Goal: Transaction & Acquisition: Purchase product/service

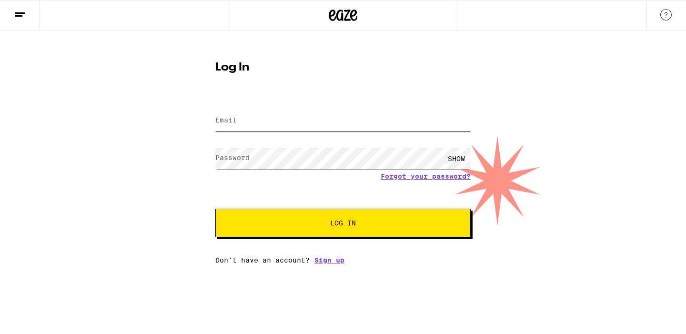
click at [231, 114] on input "Email" at bounding box center [342, 120] width 255 height 21
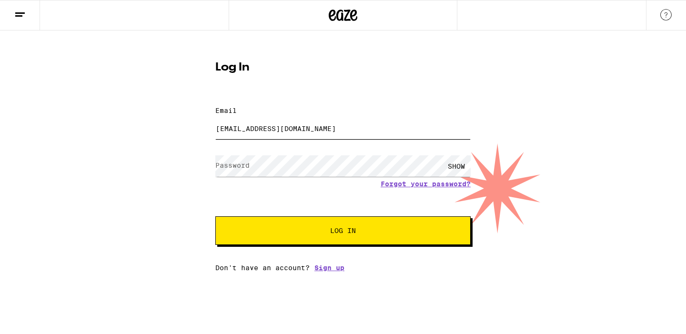
type input "[EMAIL_ADDRESS][DOMAIN_NAME]"
click at [245, 161] on label "Password" at bounding box center [232, 165] width 34 height 8
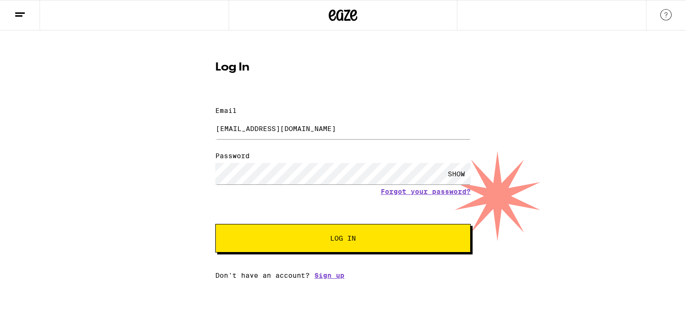
click at [317, 238] on button "Log In" at bounding box center [342, 238] width 255 height 29
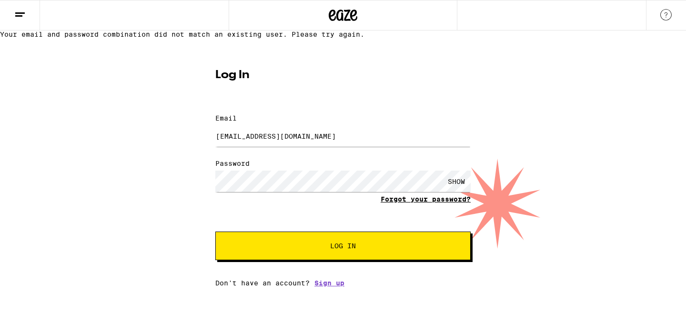
click at [387, 203] on link "Forgot your password?" at bounding box center [426, 199] width 90 height 8
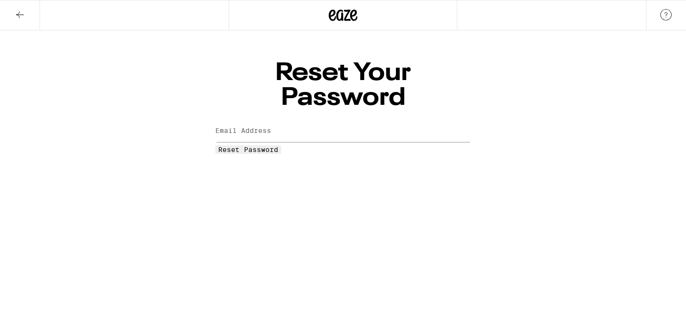
click at [278, 146] on span "Reset Password" at bounding box center [248, 150] width 60 height 8
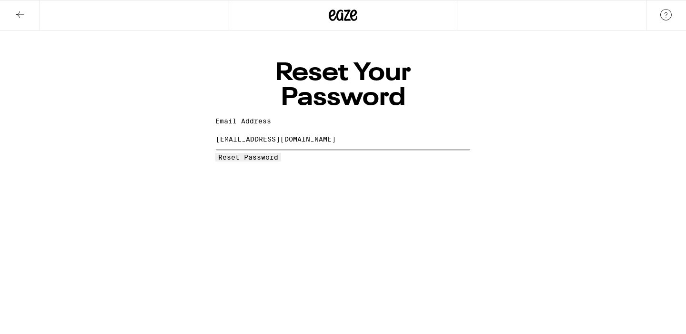
type input "sofiagm690@gmail.com"
click at [281, 153] on button "Reset Password" at bounding box center [248, 157] width 66 height 9
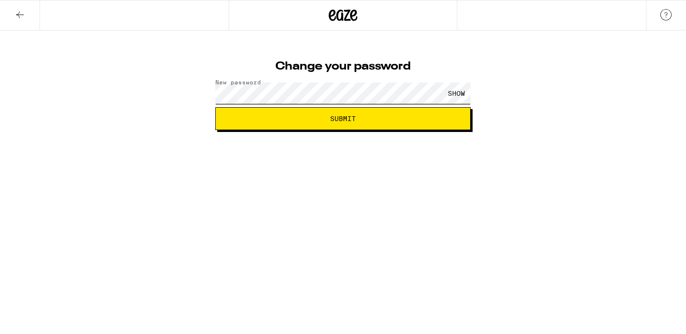
click at [343, 119] on button "Submit" at bounding box center [342, 118] width 255 height 23
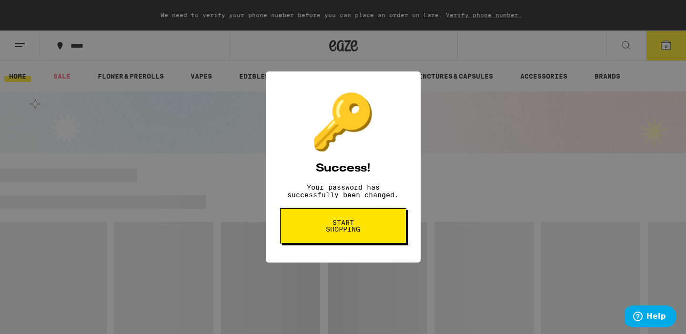
click at [343, 232] on span "Start shopping" at bounding box center [343, 225] width 49 height 13
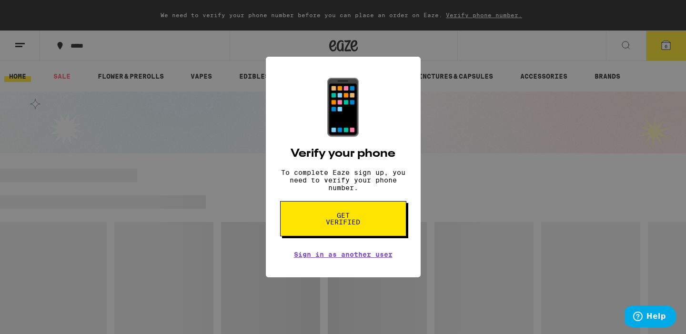
click at [338, 225] on span "Get verified" at bounding box center [343, 218] width 49 height 13
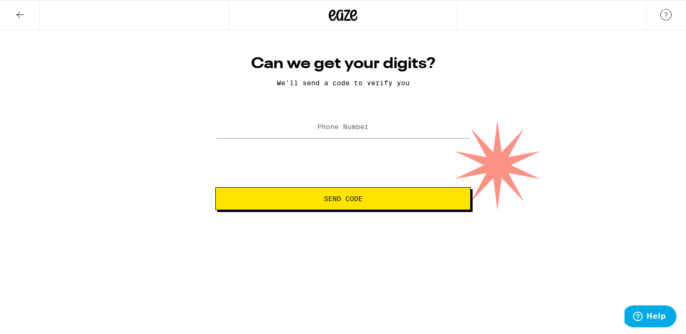
click at [342, 129] on label "Phone Number" at bounding box center [342, 127] width 51 height 8
type input "(650) 218-3094"
click at [327, 198] on span "Send Code" at bounding box center [343, 198] width 39 height 7
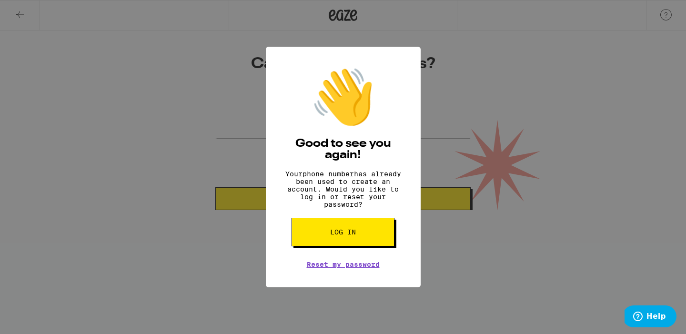
click at [330, 244] on button "Log in" at bounding box center [342, 232] width 103 height 29
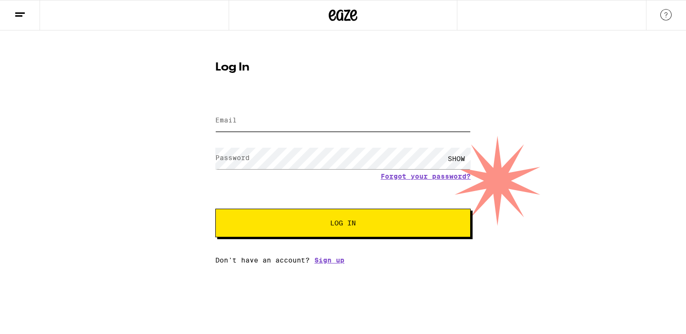
click at [243, 115] on input "Email" at bounding box center [342, 120] width 255 height 21
type input "sofiagm690@gmail.com"
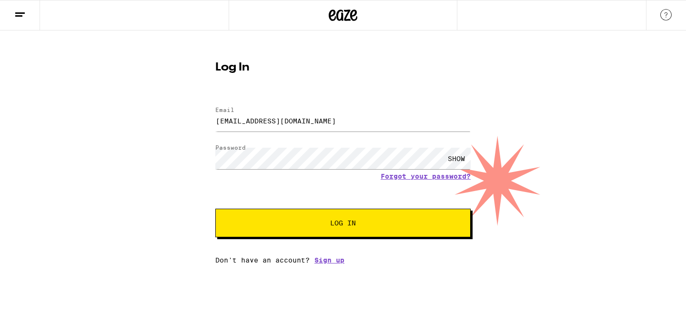
click at [316, 215] on button "Log In" at bounding box center [342, 223] width 255 height 29
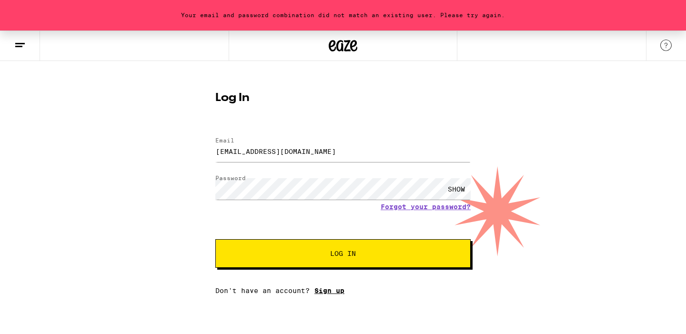
click at [329, 293] on link "Sign up" at bounding box center [329, 291] width 30 height 8
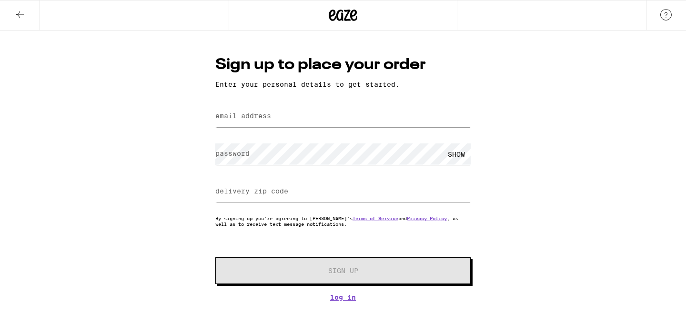
click at [250, 120] on label "email address" at bounding box center [243, 116] width 56 height 8
type input "sofiagm690@gmail.com"
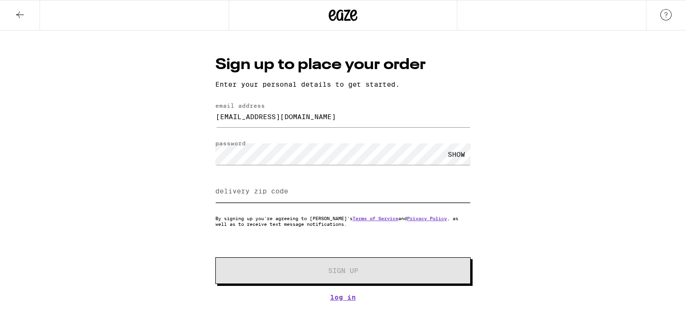
click at [237, 187] on input "delivery zip code" at bounding box center [342, 191] width 255 height 21
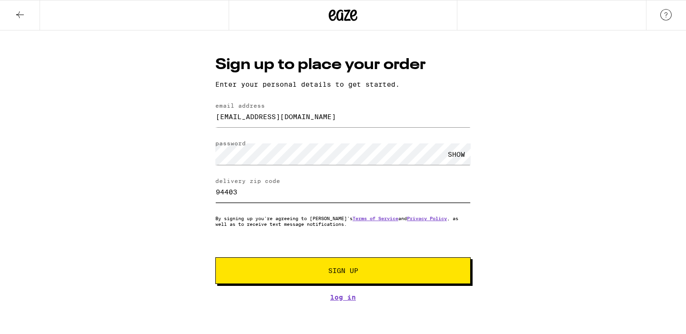
type input "94403"
click at [286, 274] on span "Sign Up" at bounding box center [343, 270] width 190 height 7
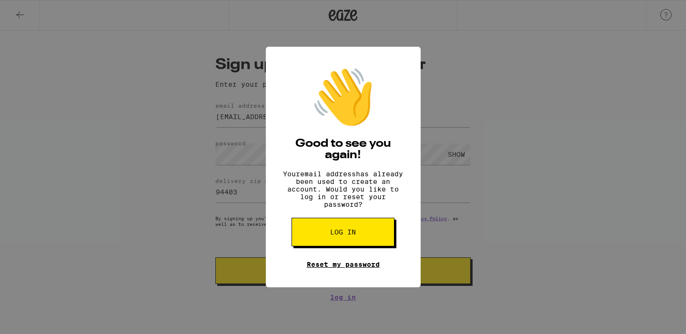
click at [337, 268] on link "Reset my password" at bounding box center [343, 265] width 73 height 8
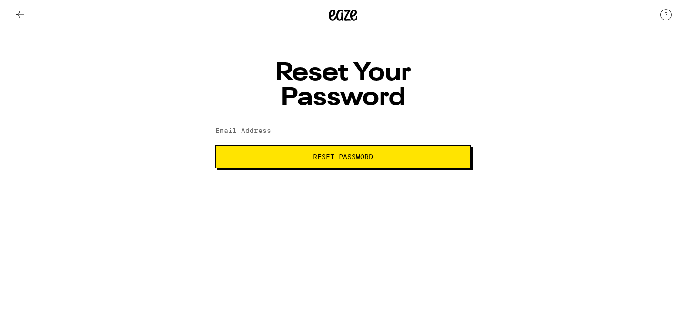
click at [257, 127] on label "Email Address" at bounding box center [243, 131] width 56 height 8
type input "sofiagm690@gmail.com"
click at [326, 153] on span "Reset Password" at bounding box center [343, 156] width 60 height 7
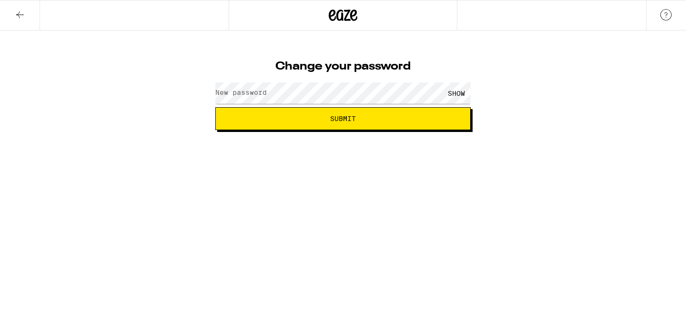
click at [238, 93] on label "New password" at bounding box center [240, 93] width 51 height 8
click at [450, 93] on div "SHOW" at bounding box center [456, 92] width 29 height 21
click at [342, 124] on button "Submit" at bounding box center [342, 118] width 255 height 23
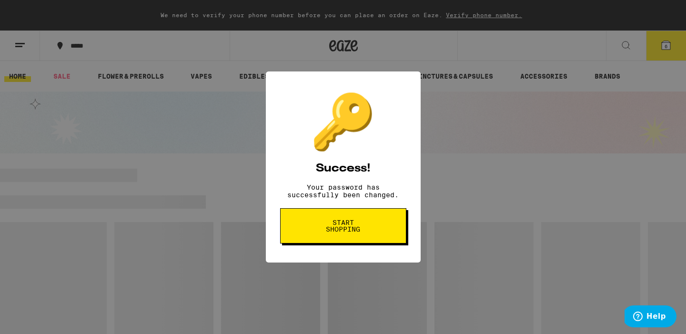
click at [336, 228] on span "Start shopping" at bounding box center [343, 225] width 49 height 13
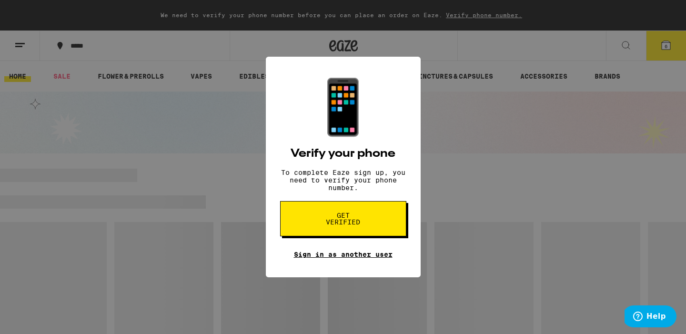
click at [337, 258] on link "Sign in as another user" at bounding box center [343, 255] width 99 height 8
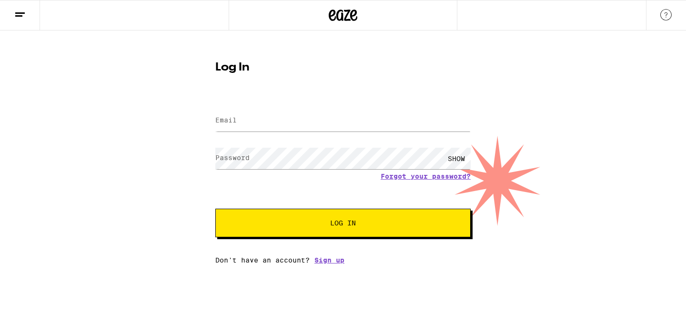
click at [664, 11] on img at bounding box center [665, 14] width 11 height 11
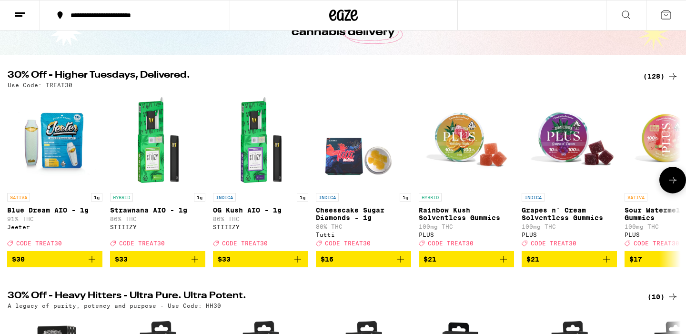
scroll to position [71, 0]
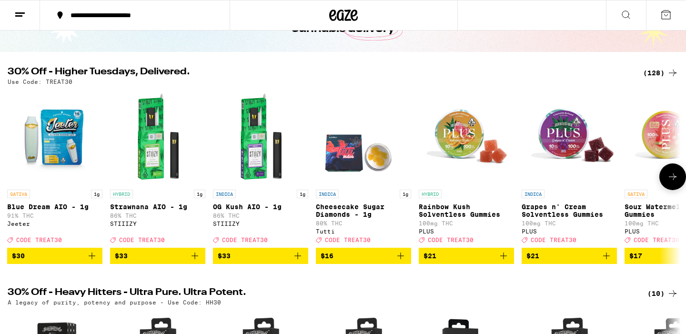
click at [562, 261] on span "$21" at bounding box center [569, 255] width 86 height 11
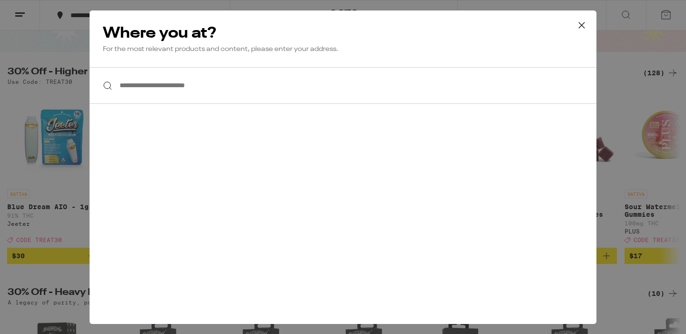
click at [152, 91] on input "**********" at bounding box center [343, 85] width 507 height 37
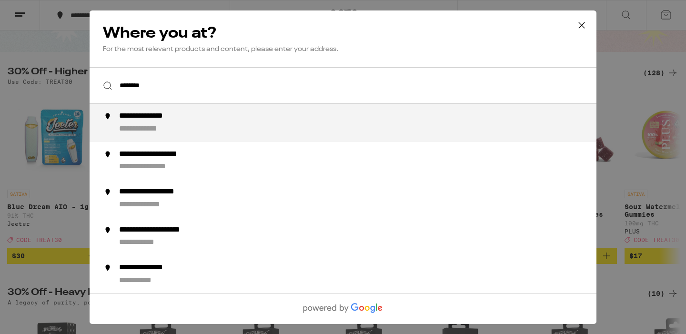
click at [145, 123] on div "**********" at bounding box center [362, 122] width 486 height 23
type input "**********"
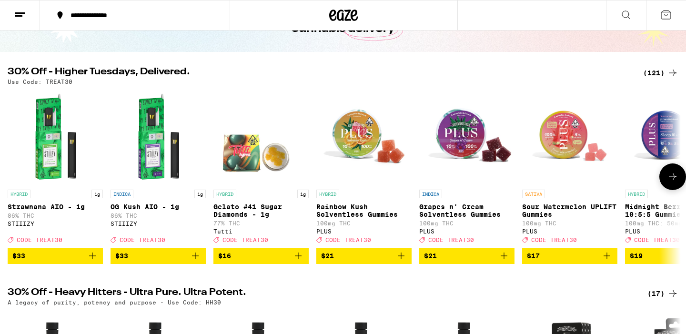
click at [465, 261] on span "$21" at bounding box center [467, 255] width 86 height 11
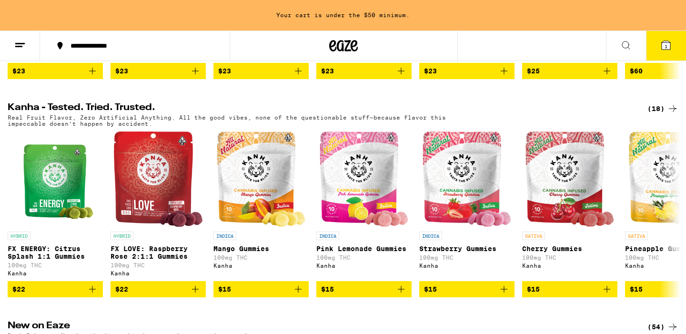
scroll to position [517, 0]
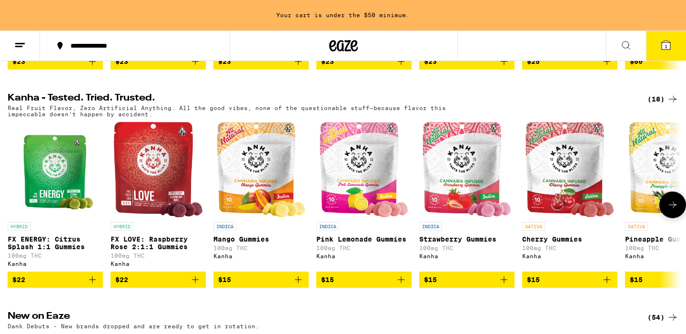
click at [653, 285] on span "$15" at bounding box center [673, 279] width 86 height 11
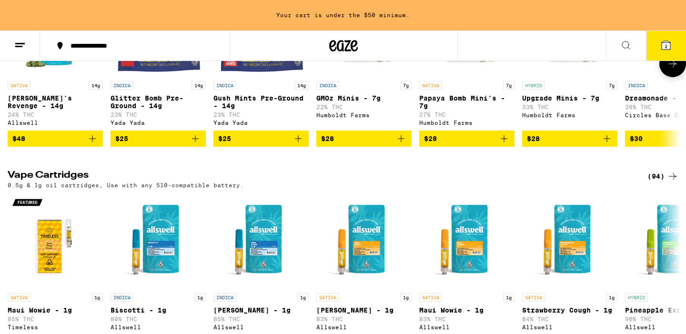
scroll to position [1391, 0]
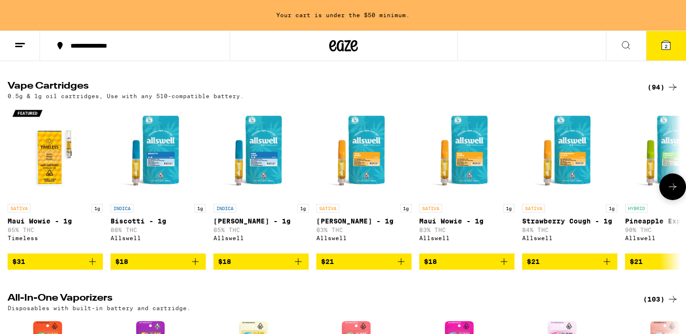
click at [159, 267] on span "$18" at bounding box center [158, 261] width 86 height 11
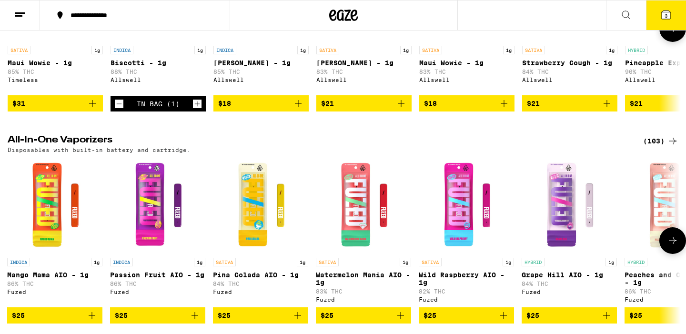
scroll to position [1527, 0]
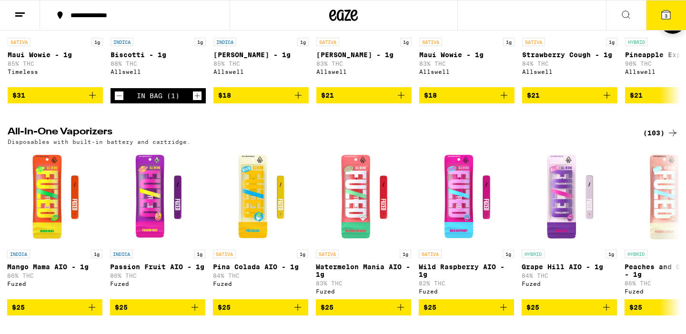
click at [448, 101] on span "$18" at bounding box center [467, 95] width 86 height 11
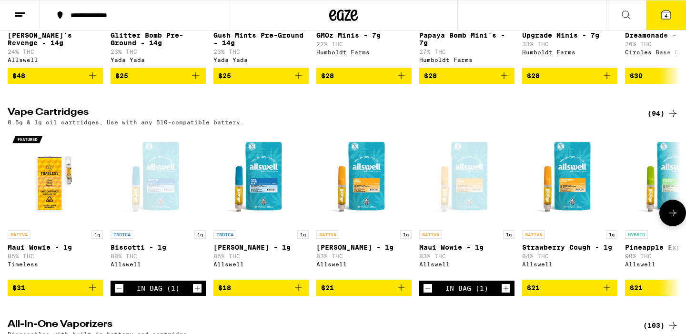
scroll to position [1146, 0]
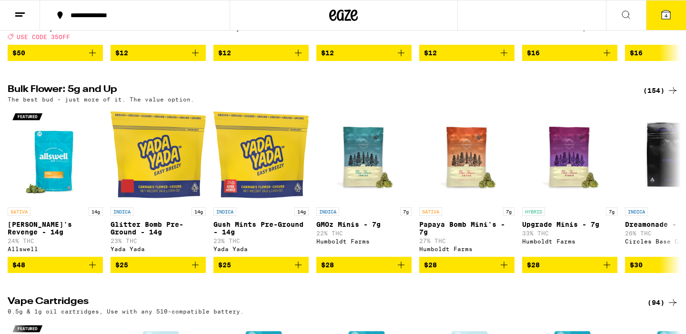
click at [670, 13] on icon at bounding box center [666, 14] width 9 height 9
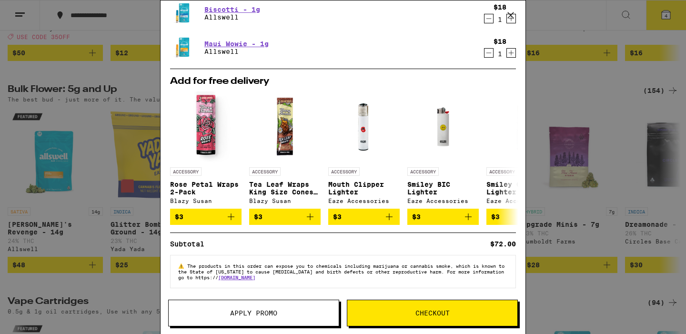
scroll to position [105, 0]
click at [265, 312] on span "Apply Promo" at bounding box center [253, 313] width 47 height 7
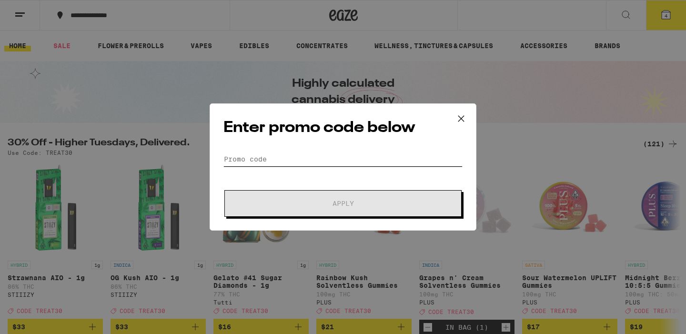
click at [243, 157] on input "Promo Code" at bounding box center [342, 159] width 239 height 14
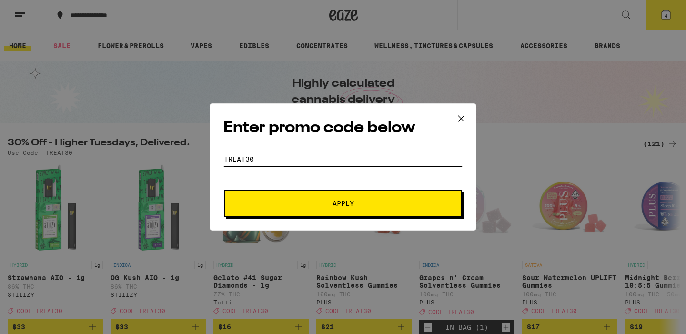
type input "Treat30"
click at [316, 203] on span "Apply" at bounding box center [342, 203] width 171 height 7
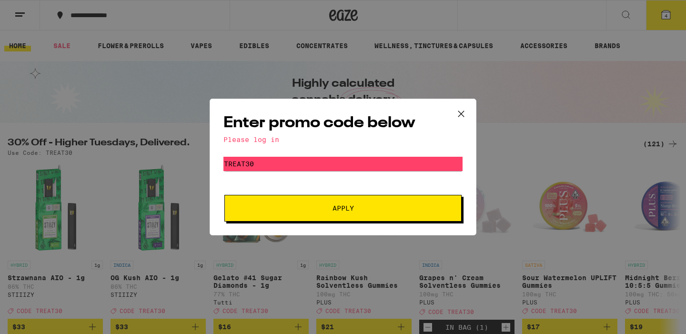
click at [342, 211] on span "Apply" at bounding box center [342, 208] width 21 height 7
click at [461, 114] on icon at bounding box center [461, 114] width 14 height 14
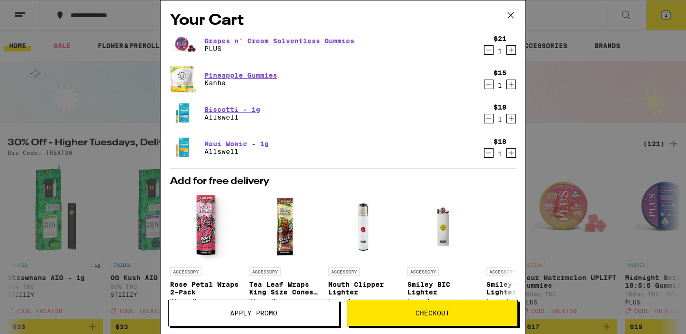
scroll to position [1146, 0]
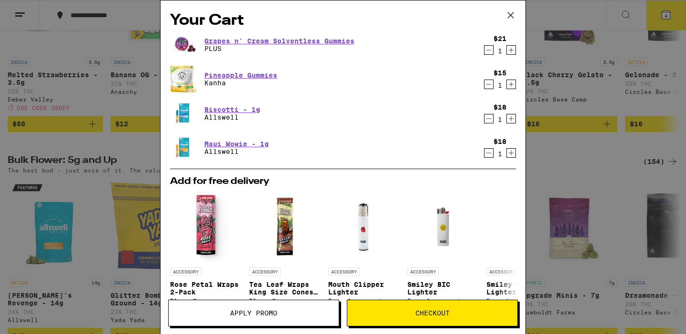
click at [284, 310] on span "Apply Promo" at bounding box center [254, 313] width 170 height 7
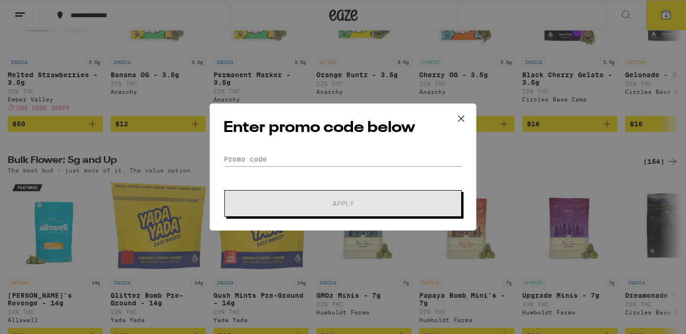
click at [286, 148] on div "Enter promo code below Promo Code Apply" at bounding box center [343, 166] width 267 height 127
click at [230, 158] on input "Promo Code" at bounding box center [342, 159] width 239 height 14
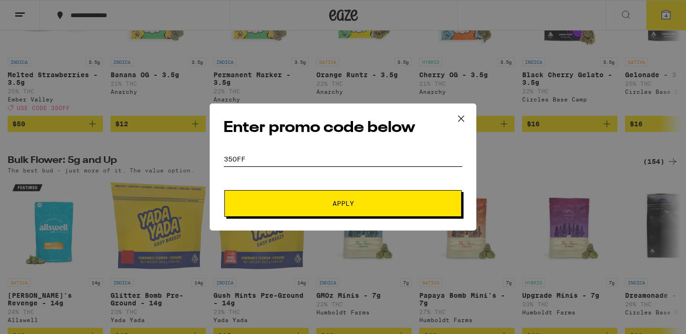
type input "35OFF"
click at [332, 207] on button "Apply" at bounding box center [342, 203] width 237 height 27
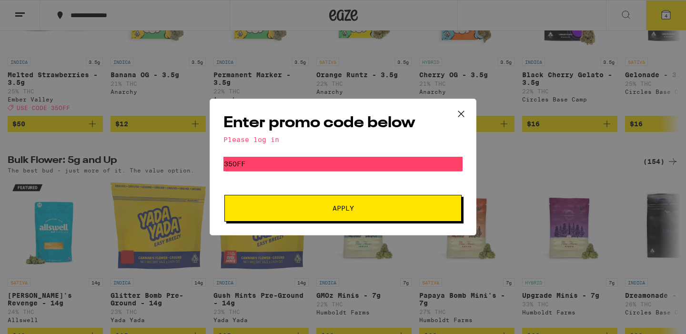
click at [242, 138] on div "Please log in" at bounding box center [342, 140] width 239 height 8
click at [461, 110] on icon at bounding box center [461, 114] width 14 height 14
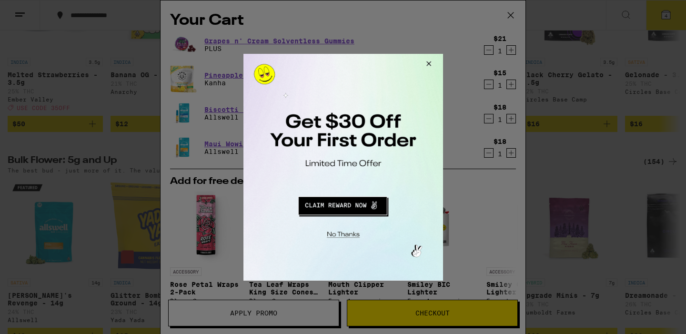
click at [341, 207] on button "Redirect to URL" at bounding box center [342, 203] width 166 height 23
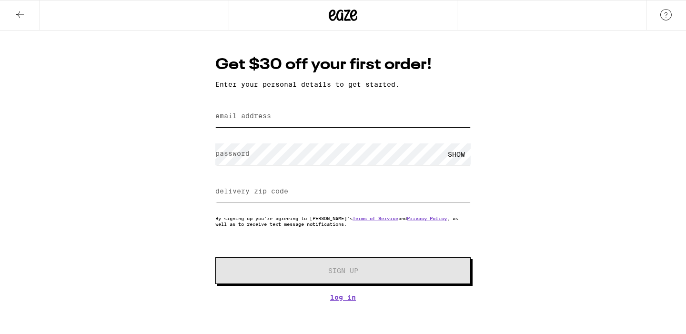
click at [272, 115] on input "email address" at bounding box center [342, 116] width 255 height 21
type input "[EMAIL_ADDRESS][DOMAIN_NAME]"
click at [241, 194] on label "delivery zip code" at bounding box center [251, 191] width 73 height 8
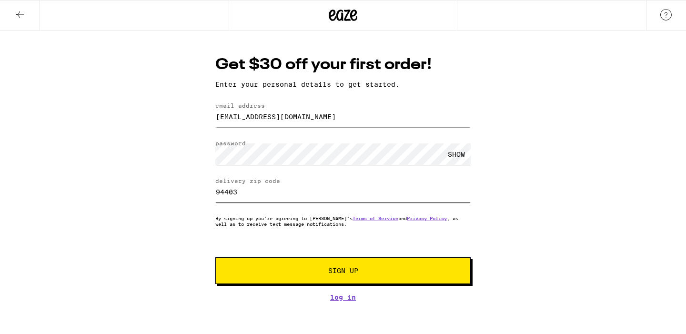
type input "94403"
click at [367, 270] on span "Sign Up" at bounding box center [343, 270] width 190 height 7
